Goal: Entertainment & Leisure: Consume media (video, audio)

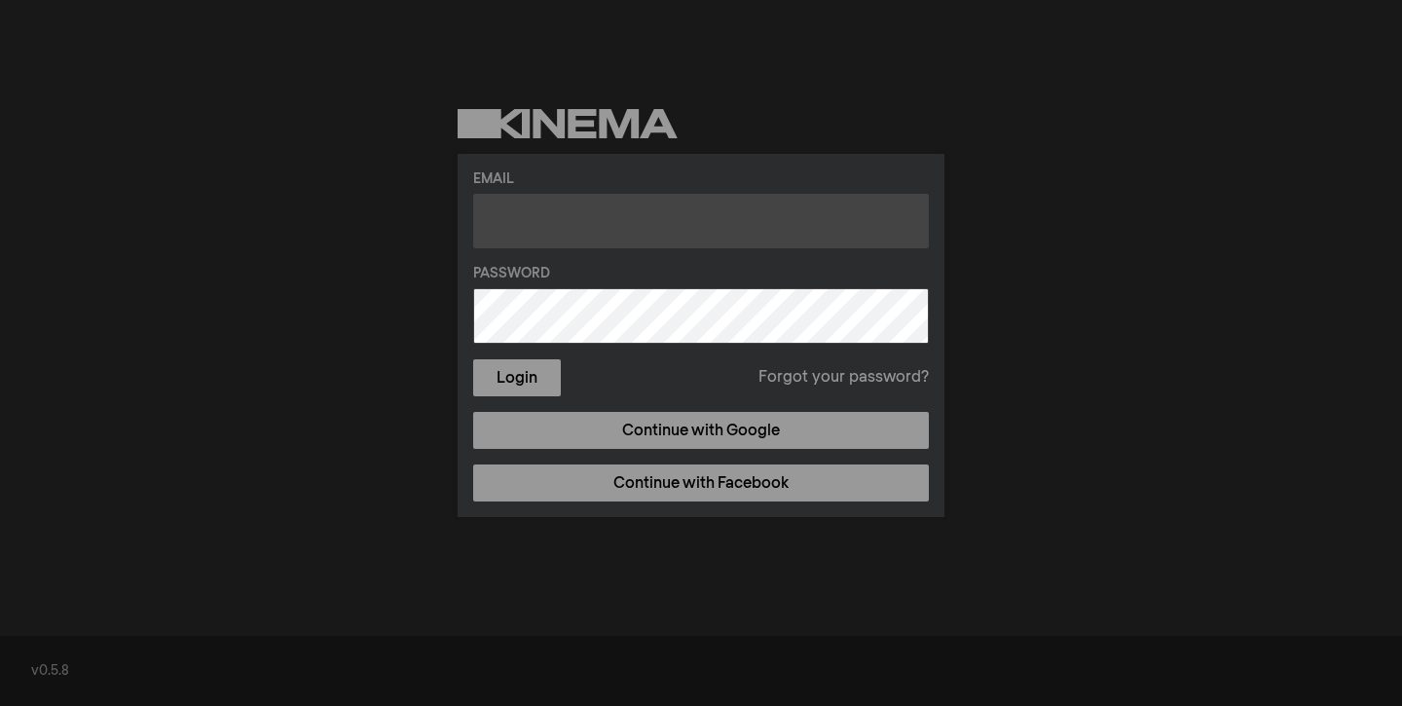
click at [795, 237] on input "text" at bounding box center [701, 221] width 456 height 55
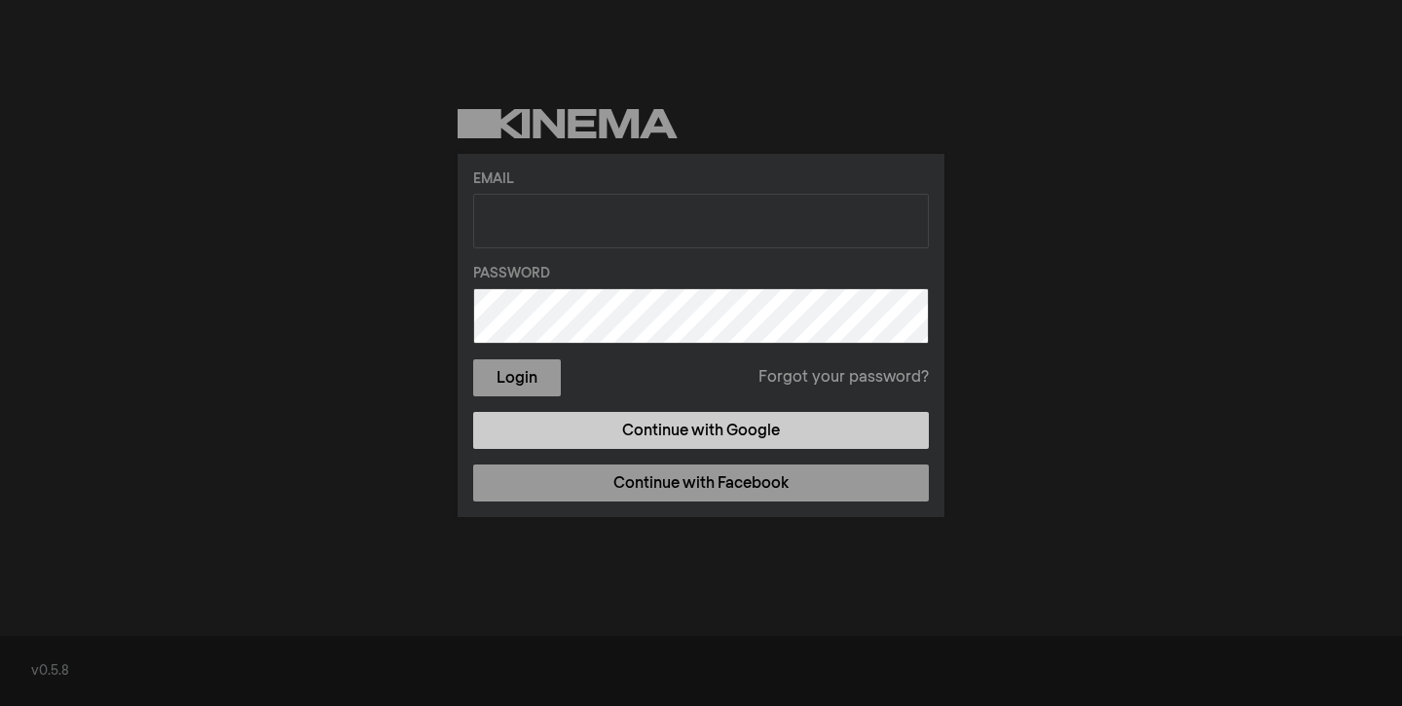
click at [733, 426] on link "Continue with Google" at bounding box center [701, 430] width 456 height 37
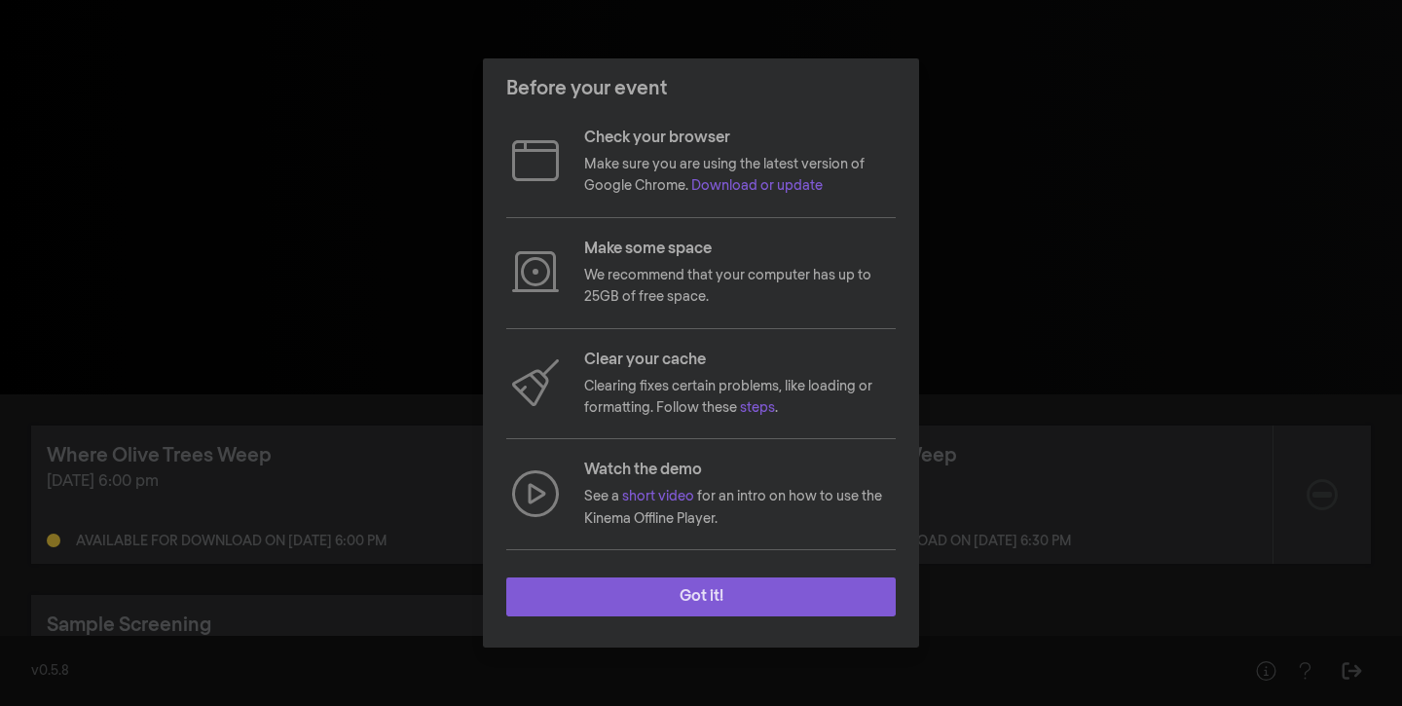
click at [671, 611] on button "Got it!" at bounding box center [700, 596] width 389 height 39
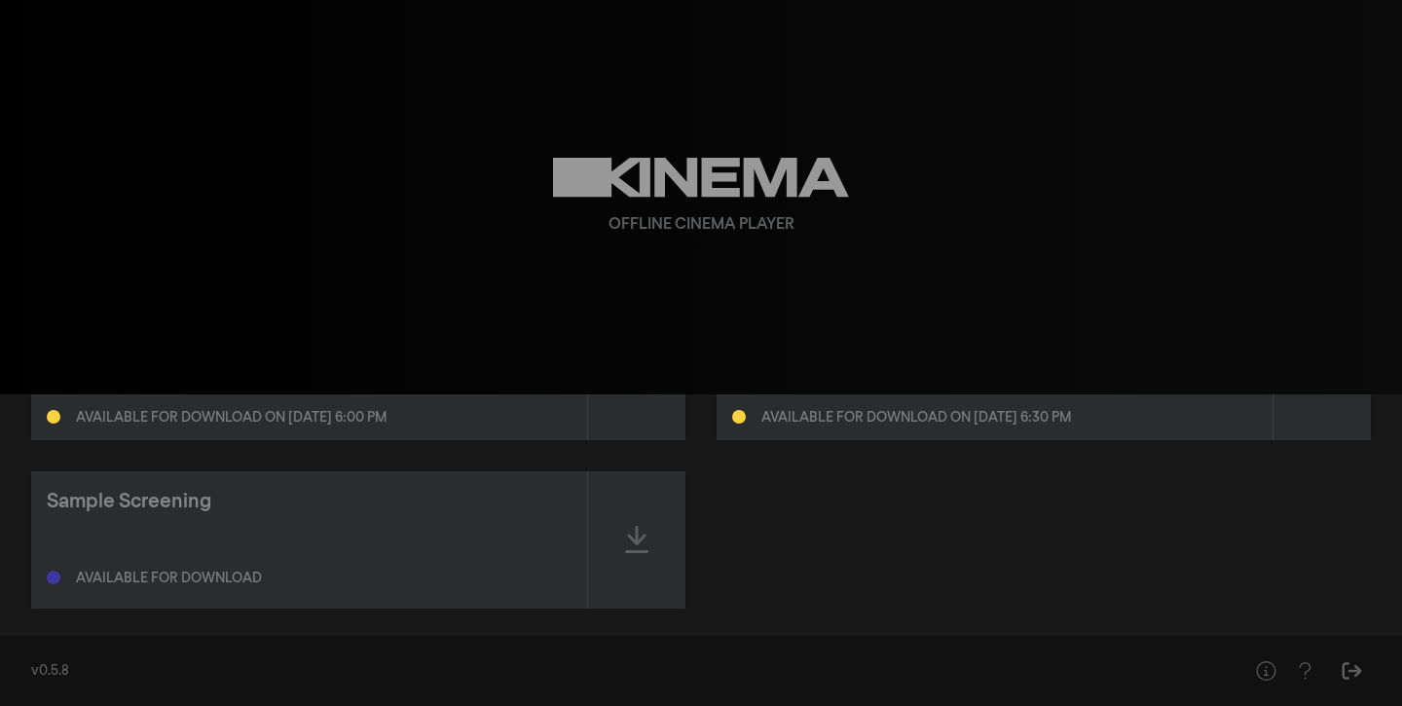
scroll to position [141, 0]
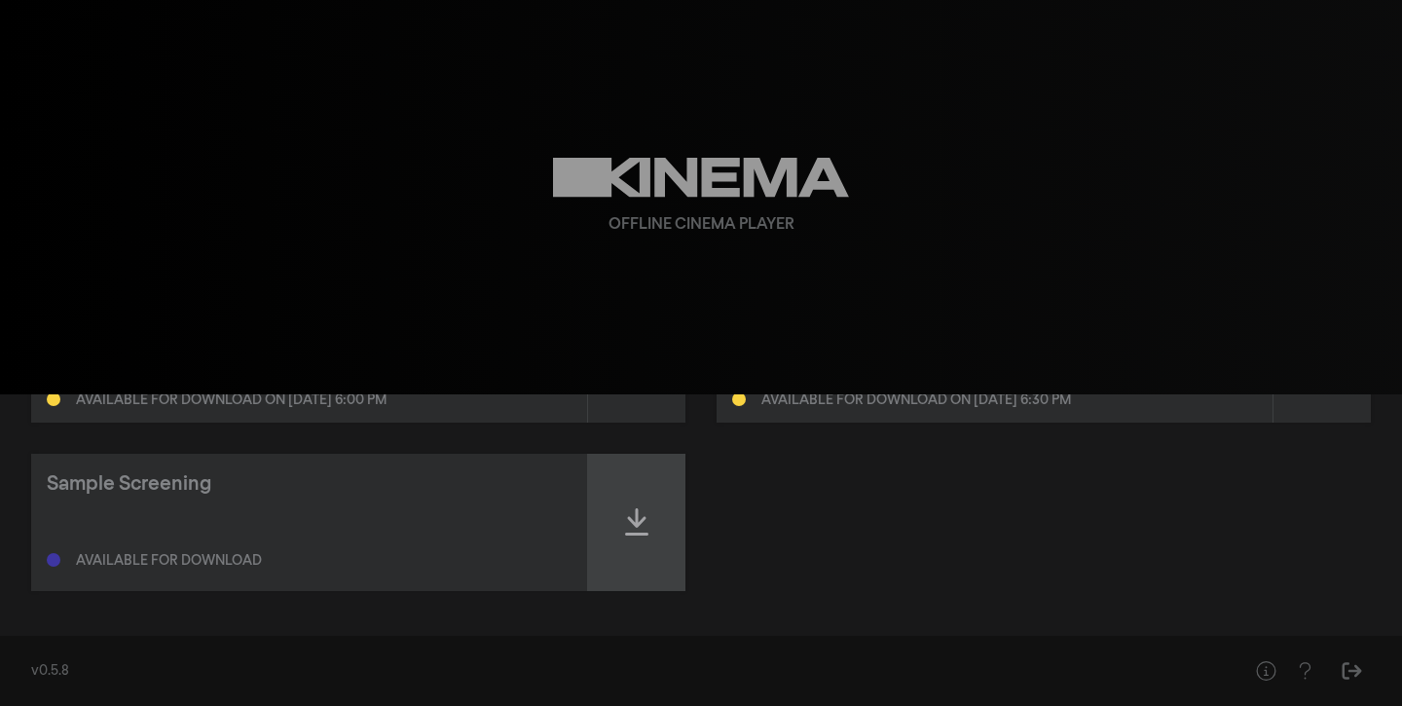
click at [611, 539] on div at bounding box center [636, 522] width 97 height 137
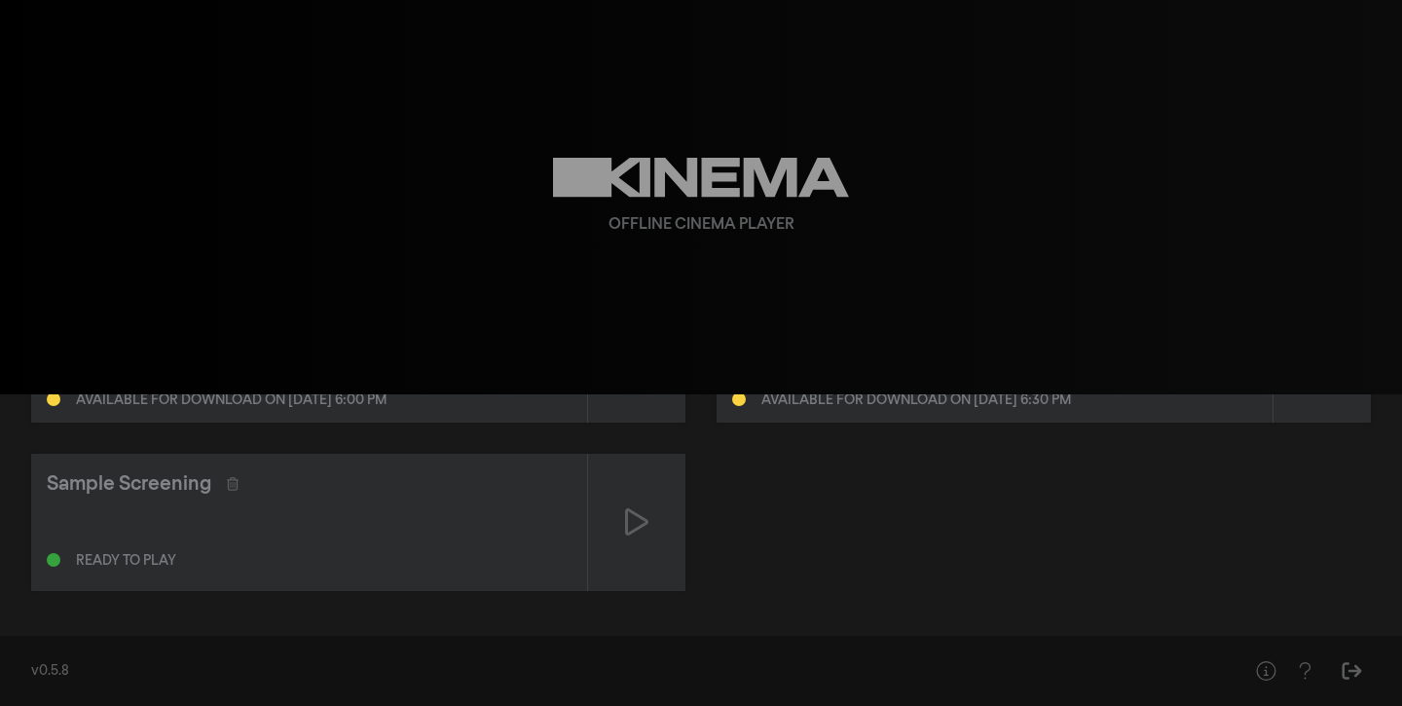
click at [584, 540] on div "Sample Screening Ready to play" at bounding box center [309, 522] width 556 height 137
click at [616, 545] on div at bounding box center [636, 522] width 97 height 137
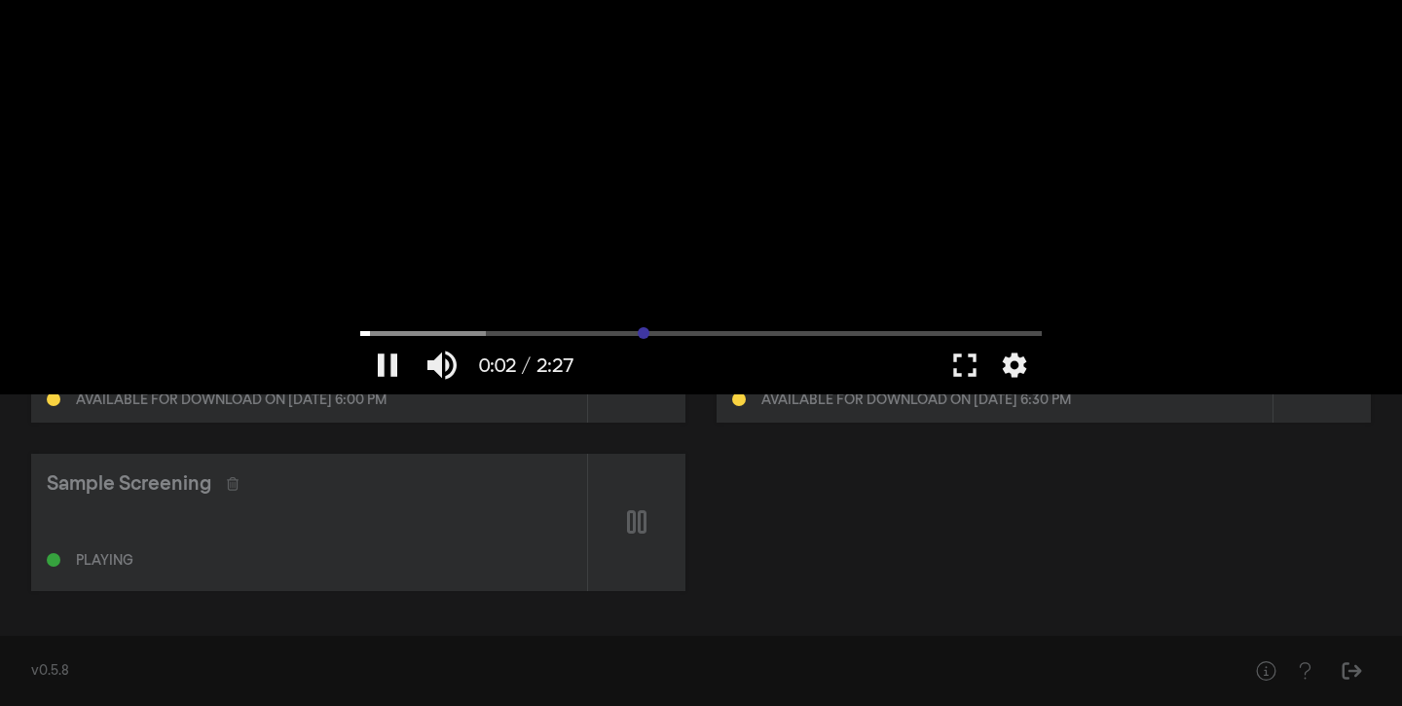
click at [644, 334] on input "Seek" at bounding box center [701, 333] width 682 height 12
click at [833, 331] on input "Seek" at bounding box center [701, 333] width 682 height 12
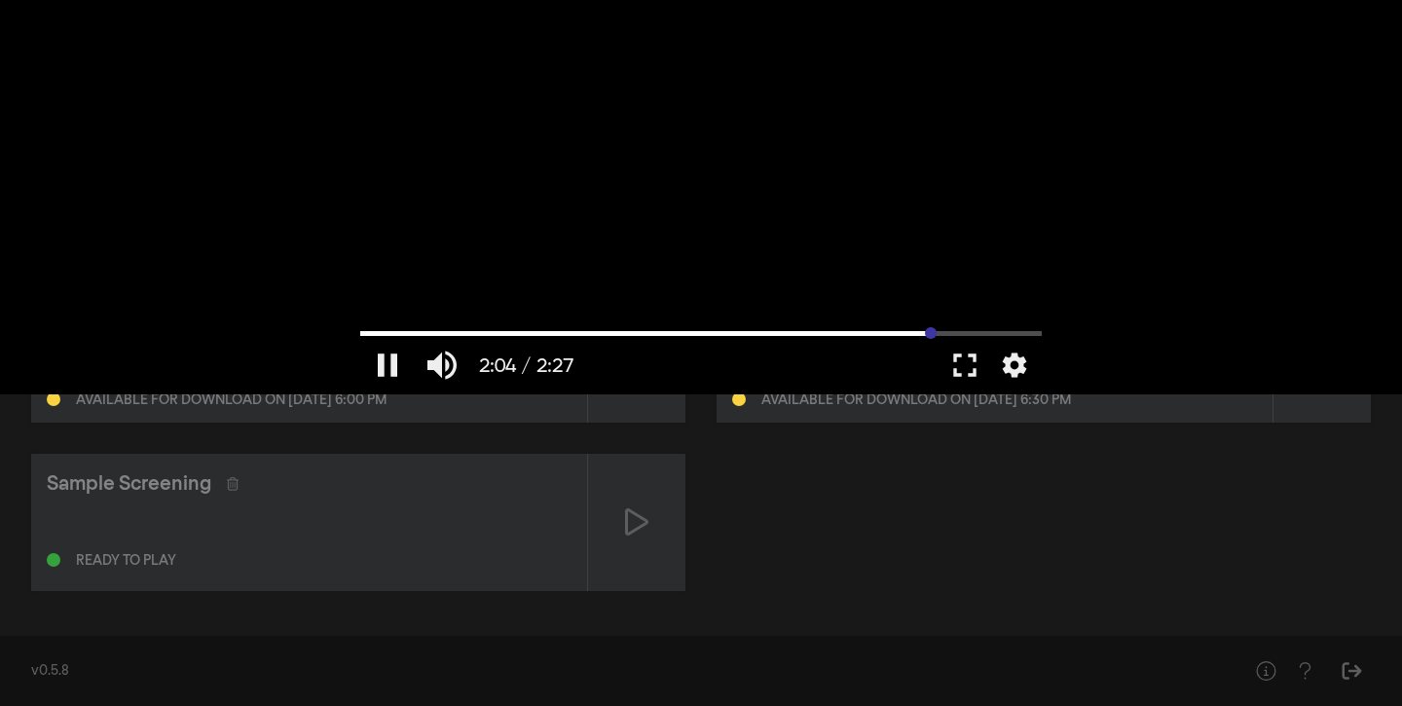
click at [931, 331] on input "Seek" at bounding box center [701, 333] width 682 height 12
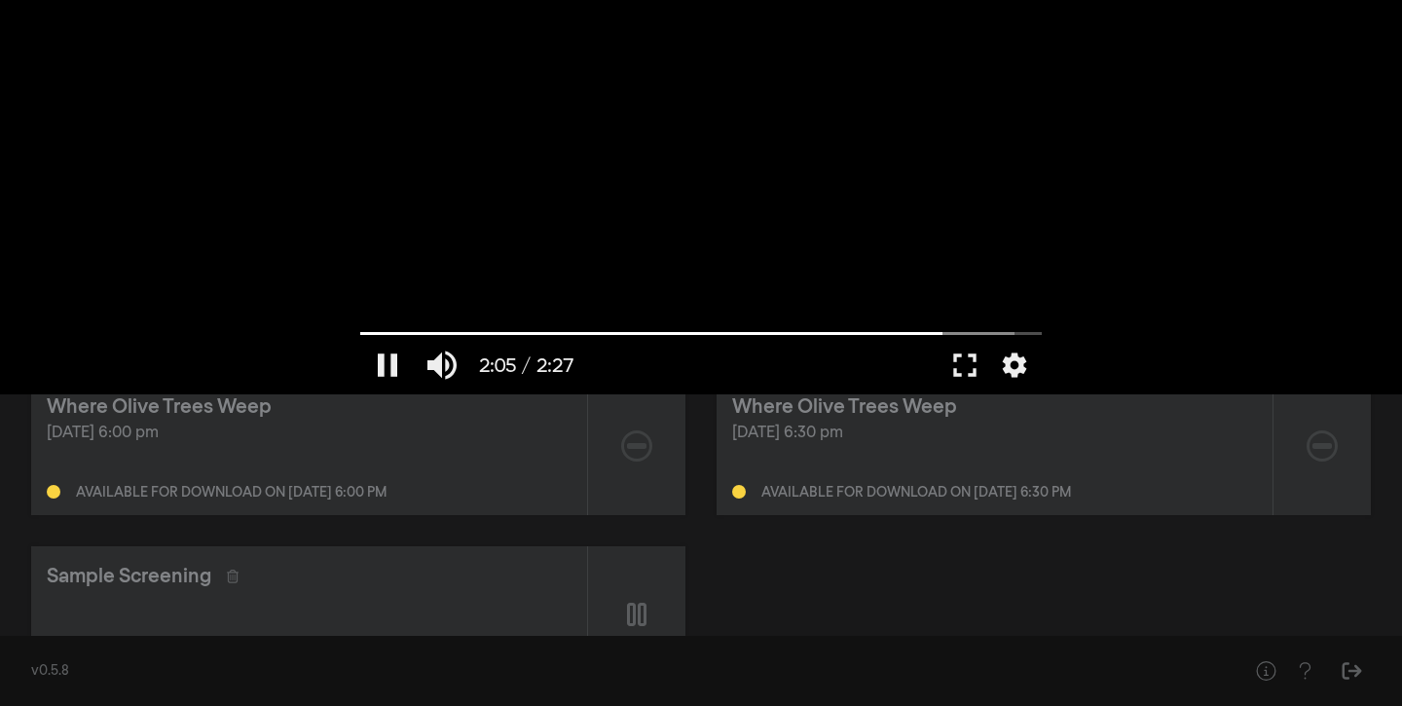
scroll to position [0, 0]
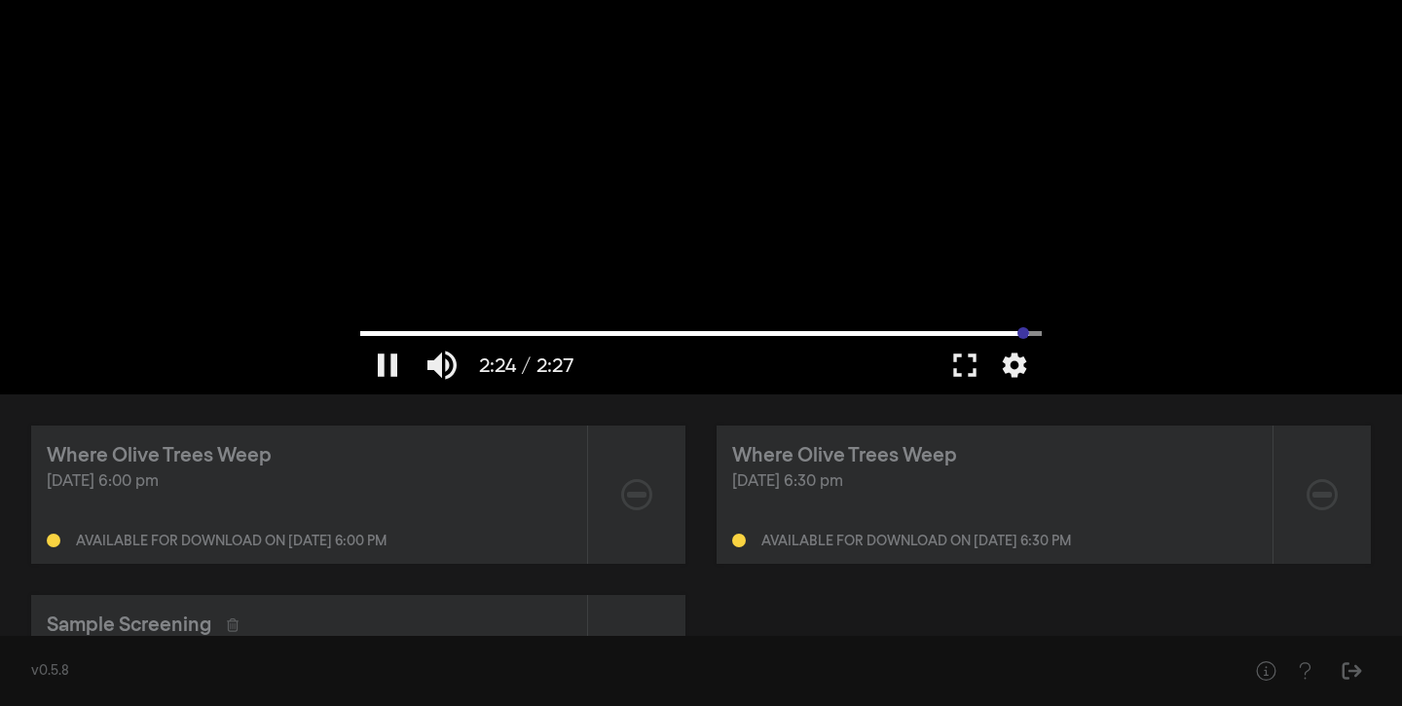
click at [1023, 336] on input "Seek" at bounding box center [701, 333] width 682 height 12
type input "147.146"
